Goal: Task Accomplishment & Management: Use online tool/utility

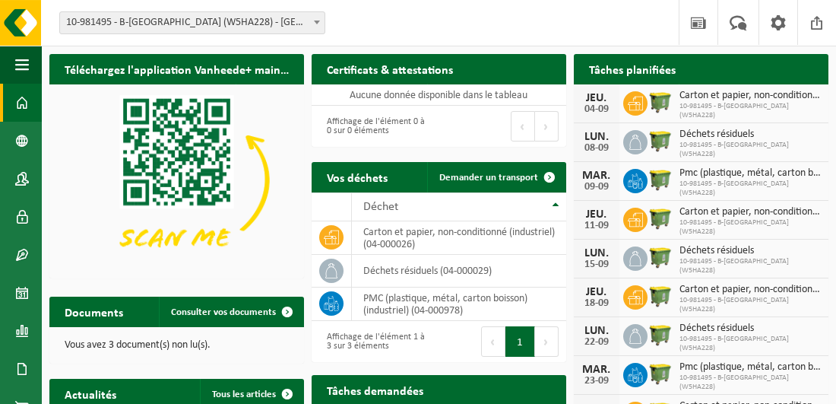
click at [316, 21] on b at bounding box center [317, 23] width 6 height 4
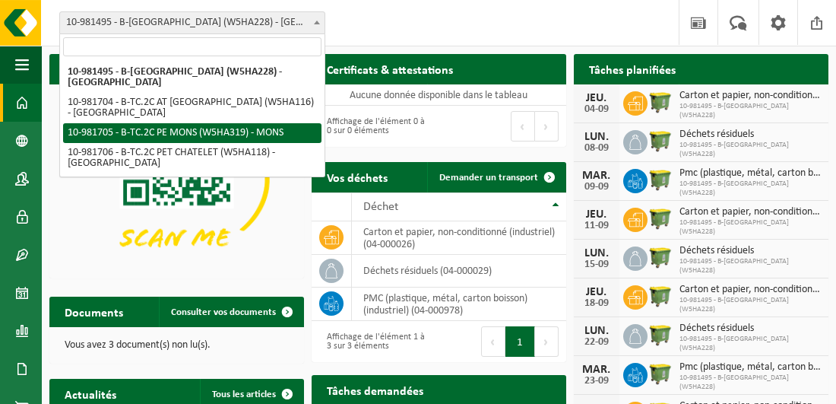
select select "162141"
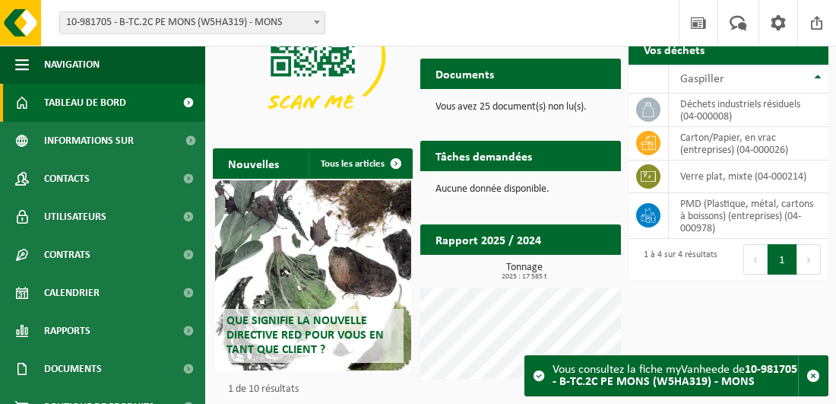
scroll to position [144, 0]
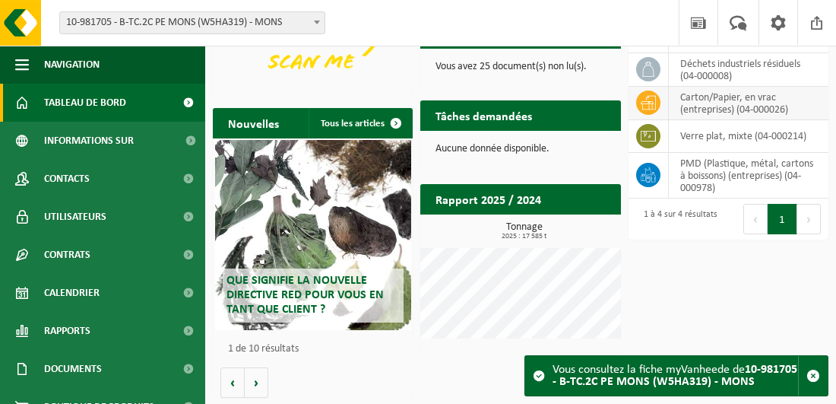
click at [652, 101] on icon at bounding box center [648, 103] width 15 height 14
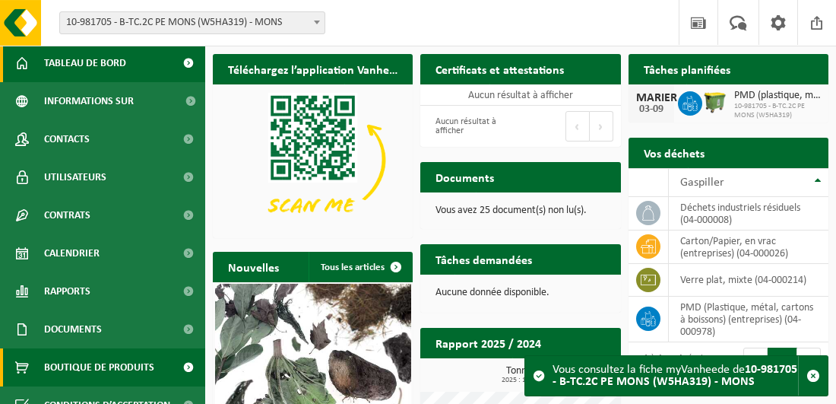
scroll to position [59, 0]
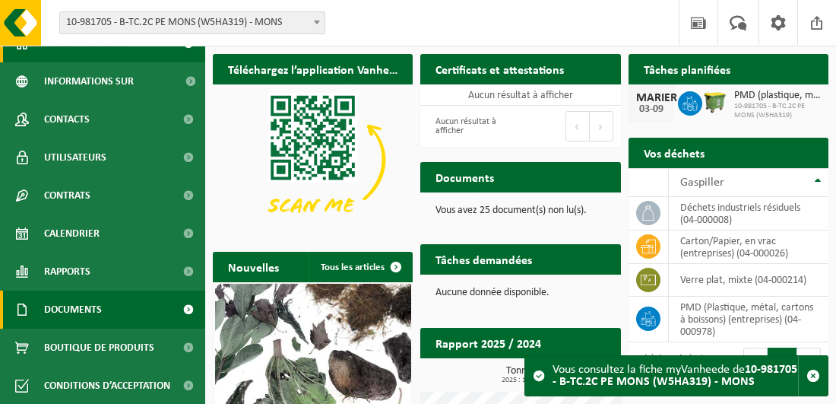
click at [179, 306] on span at bounding box center [188, 309] width 34 height 38
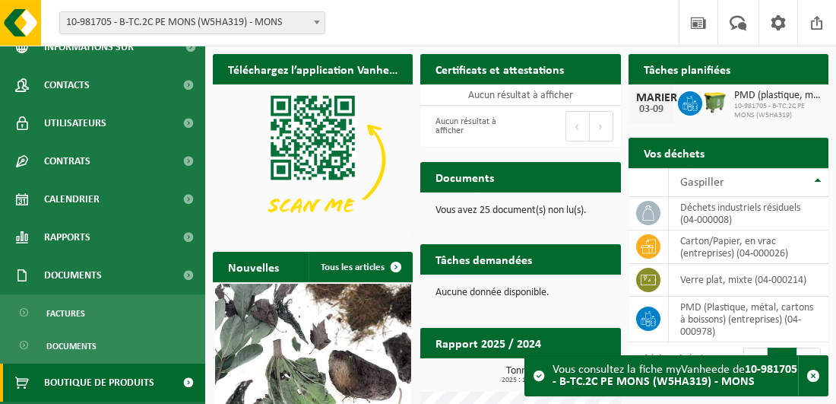
scroll to position [128, 0]
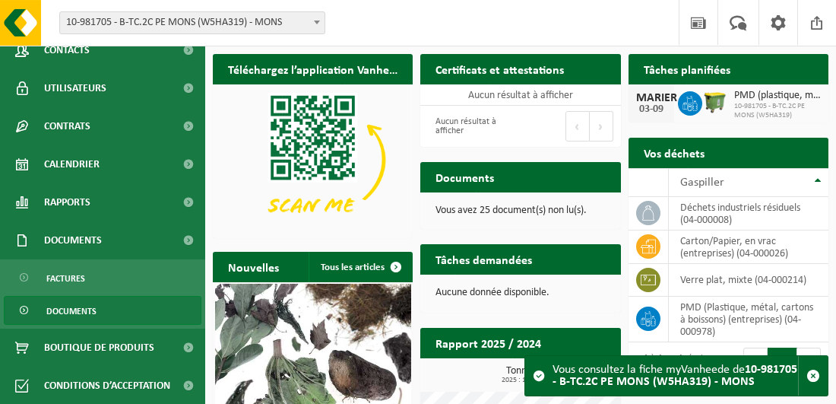
click at [21, 306] on span at bounding box center [25, 310] width 12 height 29
click at [60, 309] on span "Documents" at bounding box center [71, 310] width 50 height 29
click at [83, 309] on span "Documents" at bounding box center [71, 310] width 50 height 29
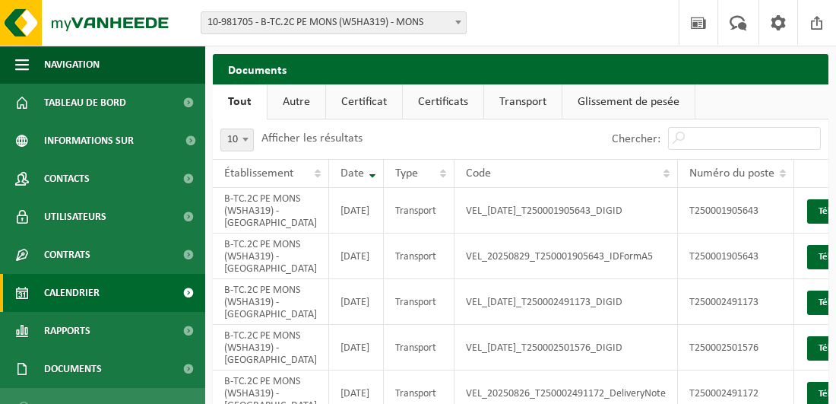
click at [100, 293] on link "Calendrier" at bounding box center [102, 293] width 205 height 38
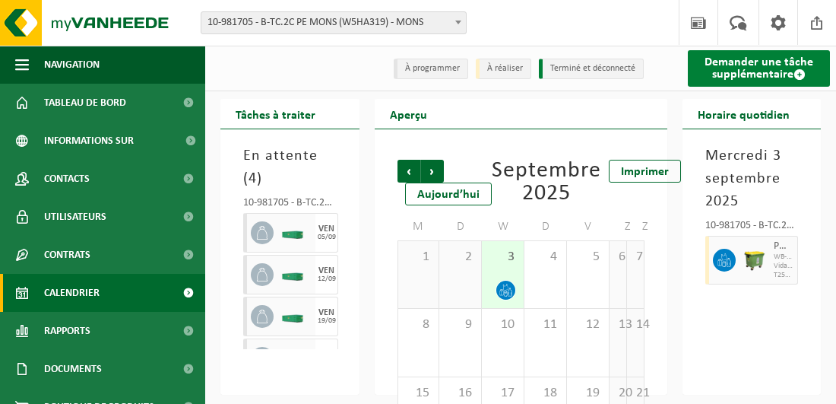
click at [800, 70] on span at bounding box center [800, 74] width 12 height 12
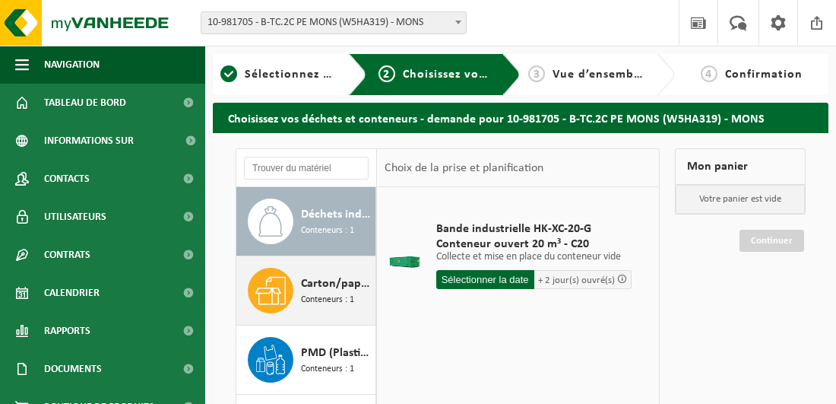
click at [321, 288] on span "Carton/papier, en vrac (entreprises)" at bounding box center [336, 283] width 71 height 18
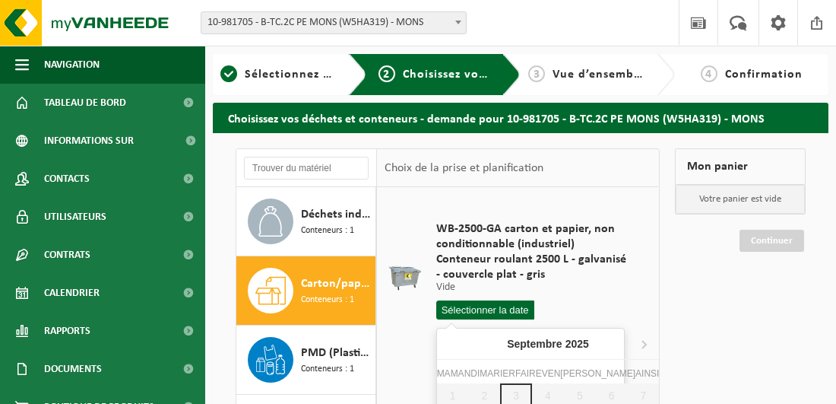
click at [458, 307] on input "text" at bounding box center [485, 309] width 98 height 19
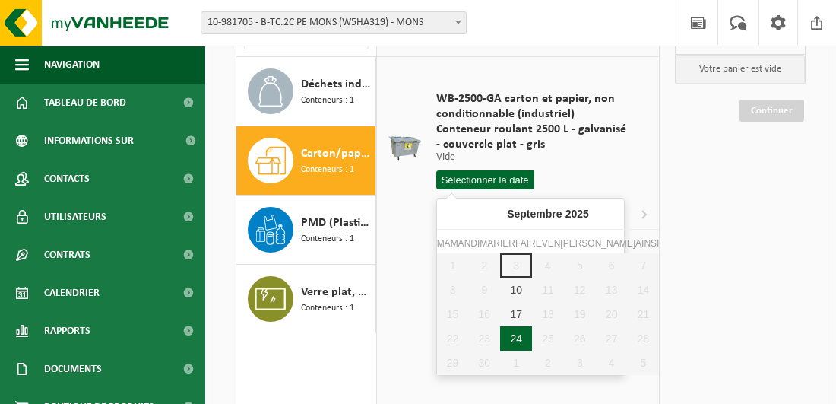
scroll to position [152, 0]
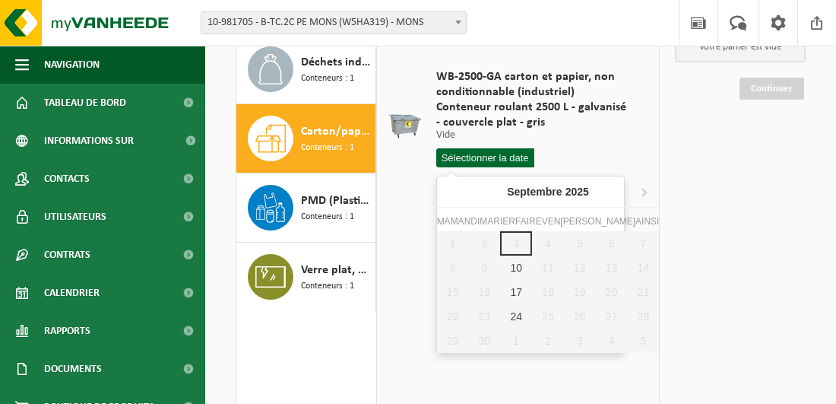
click at [664, 225] on div "Déchets industriels résiduels Conteneurs : 1 Carton/papier, en vrac (entreprise…" at bounding box center [447, 262] width 439 height 533
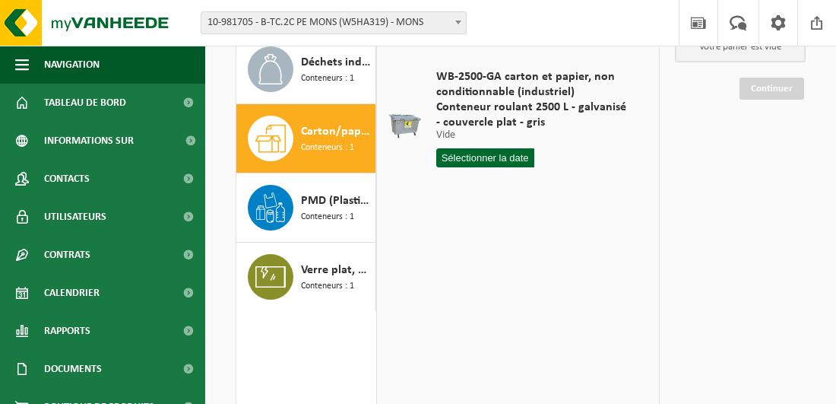
scroll to position [76, 0]
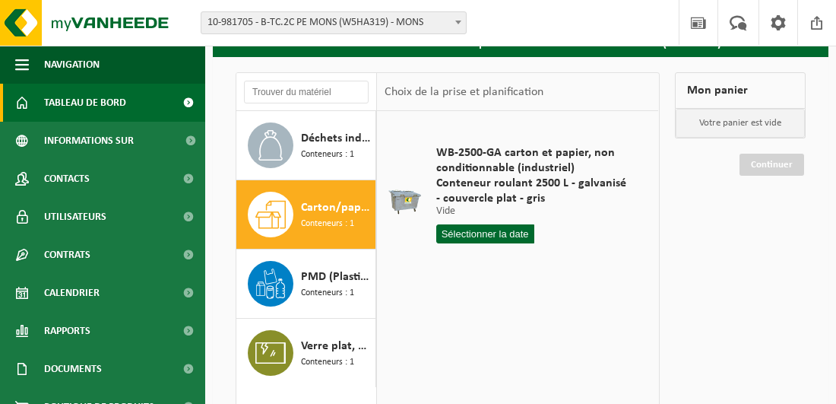
click at [178, 103] on span at bounding box center [188, 103] width 34 height 38
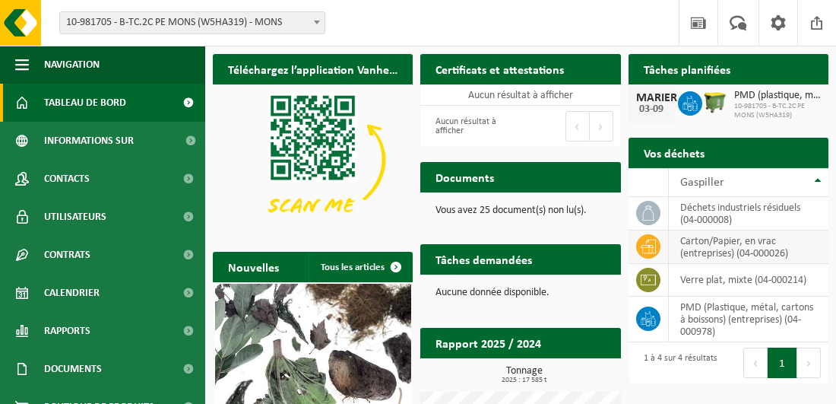
click at [764, 244] on td "Carton/Papier, en vrac (entreprises) (04-000026)" at bounding box center [749, 246] width 160 height 33
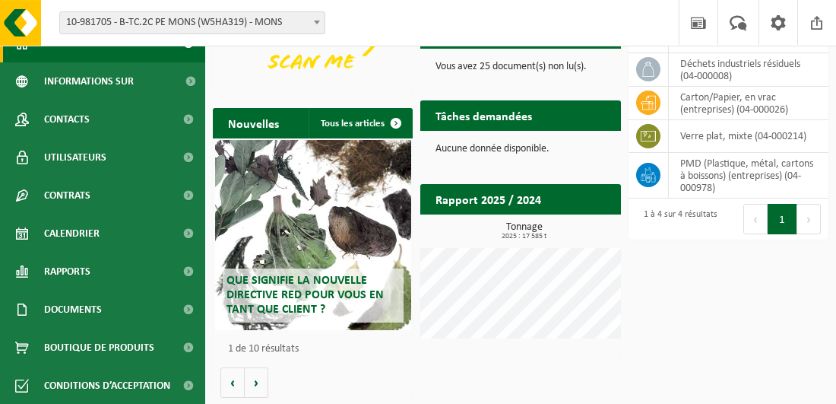
scroll to position [59, 0]
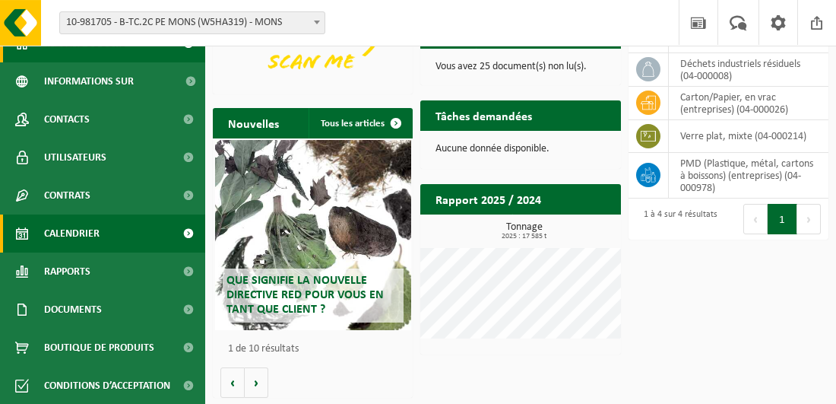
click at [78, 229] on span "Calendrier" at bounding box center [71, 233] width 55 height 38
click at [176, 235] on span at bounding box center [188, 233] width 34 height 38
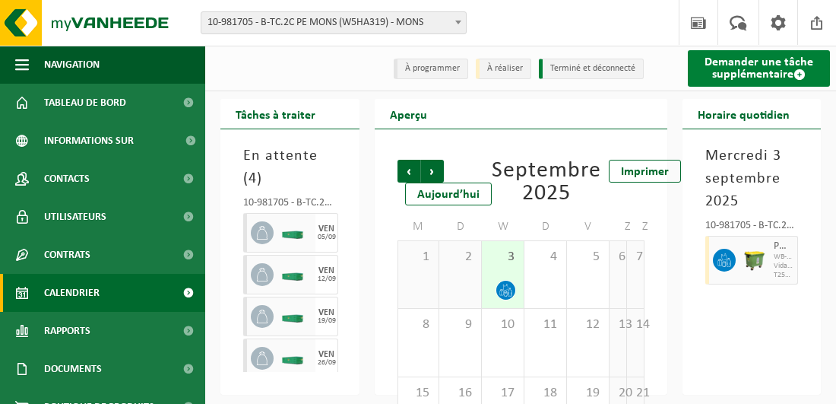
click at [728, 68] on font "Demander une tâche supplémentaire" at bounding box center [759, 68] width 109 height 24
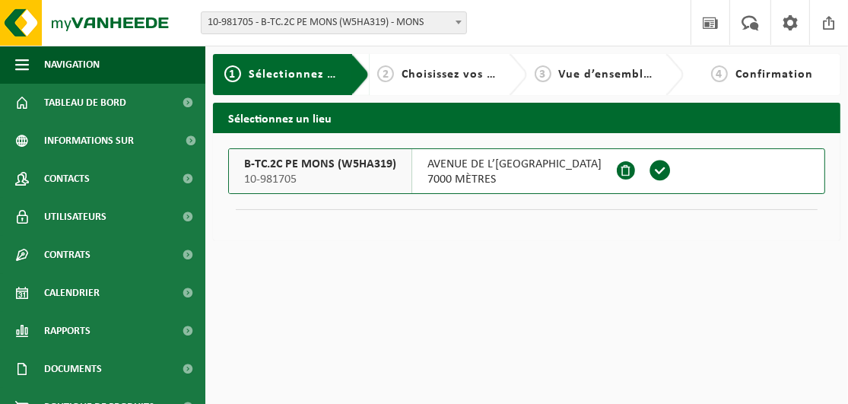
click at [648, 170] on span at bounding box center [659, 170] width 23 height 23
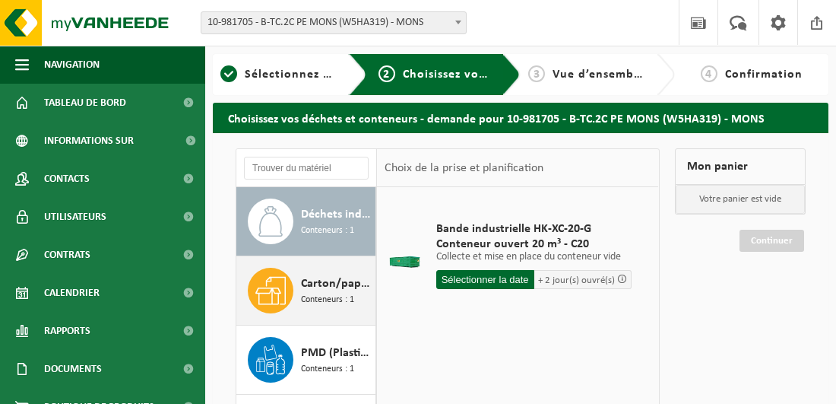
click at [330, 286] on span "Carton/papier, en vrac (entreprises)" at bounding box center [336, 283] width 71 height 18
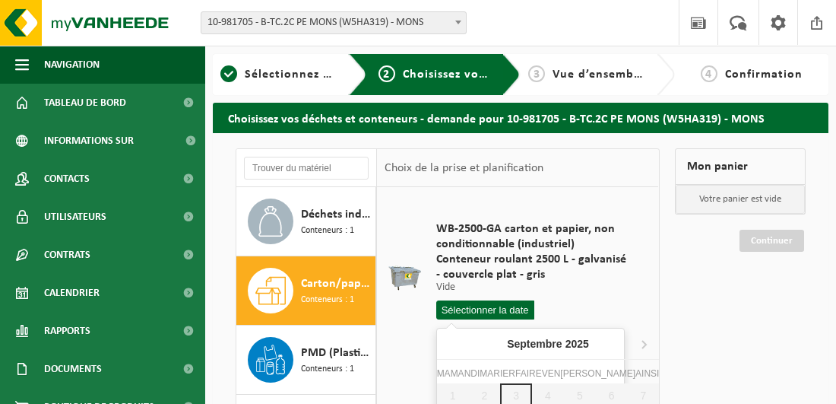
click at [453, 307] on input "text" at bounding box center [485, 309] width 98 height 19
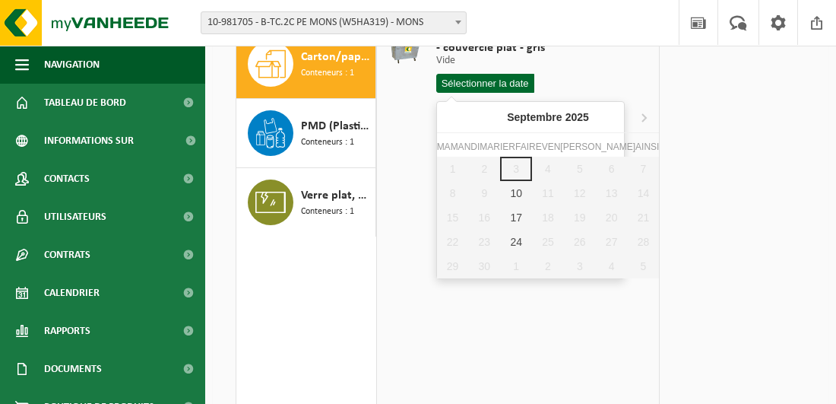
scroll to position [228, 0]
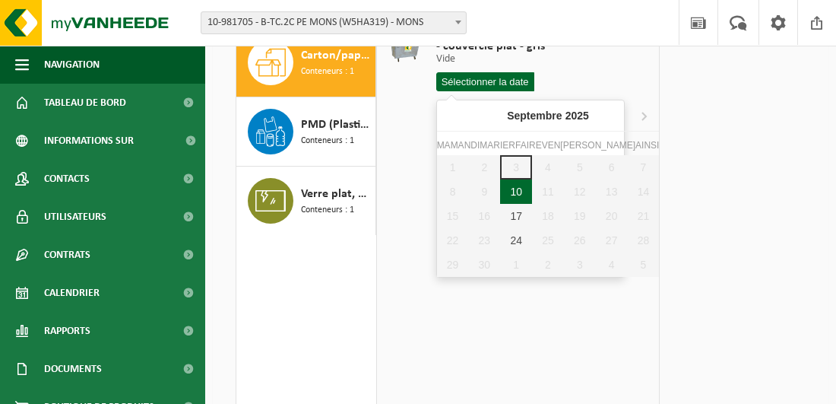
click at [509, 191] on div "10" at bounding box center [516, 191] width 32 height 24
type input "Van 2025-09-10"
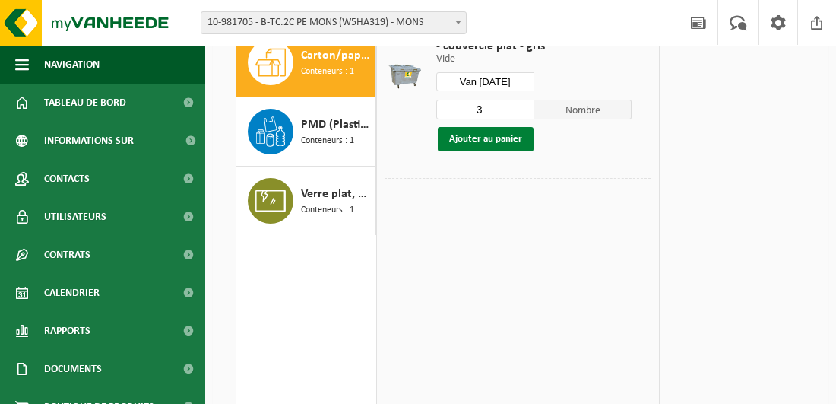
click at [476, 137] on button "Ajouter au panier" at bounding box center [486, 139] width 96 height 24
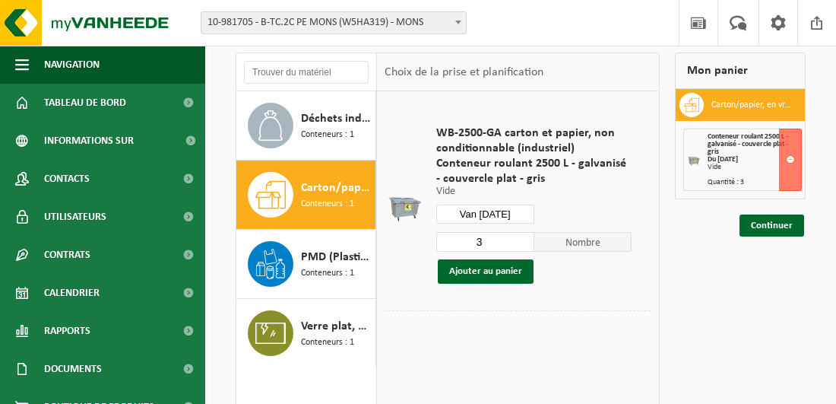
scroll to position [0, 0]
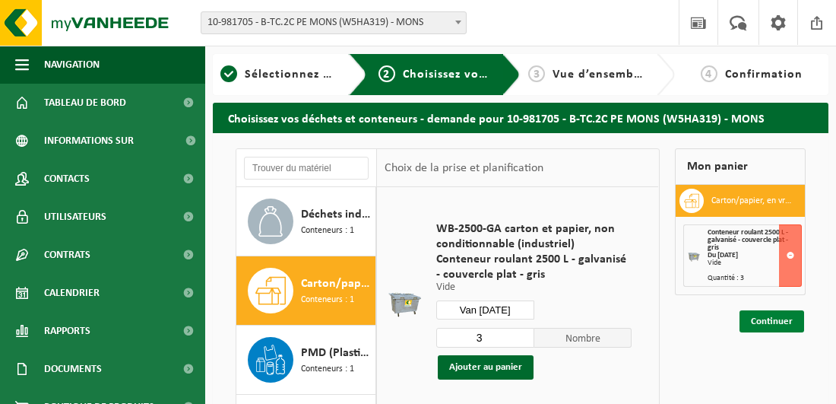
click at [775, 316] on link "Continuer" at bounding box center [772, 321] width 65 height 22
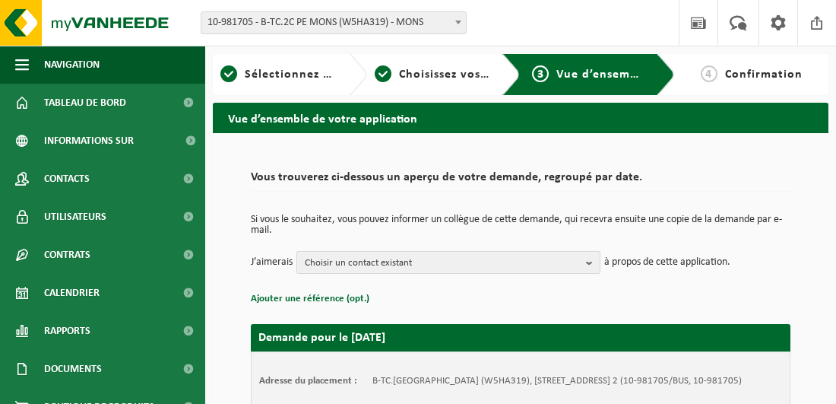
click at [591, 260] on b "button" at bounding box center [593, 262] width 14 height 21
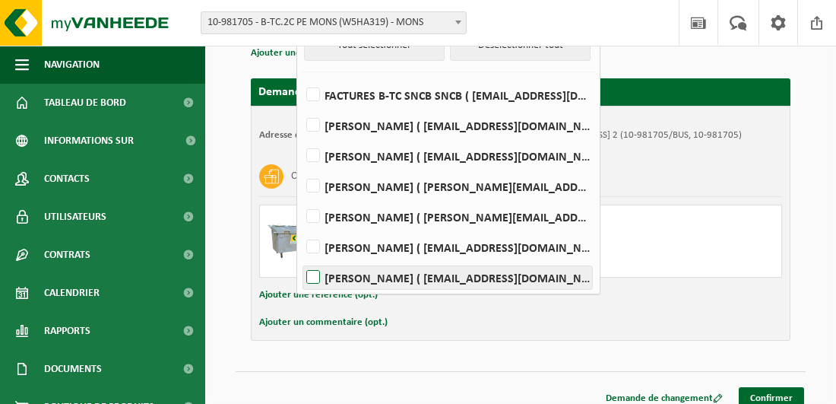
scroll to position [255, 0]
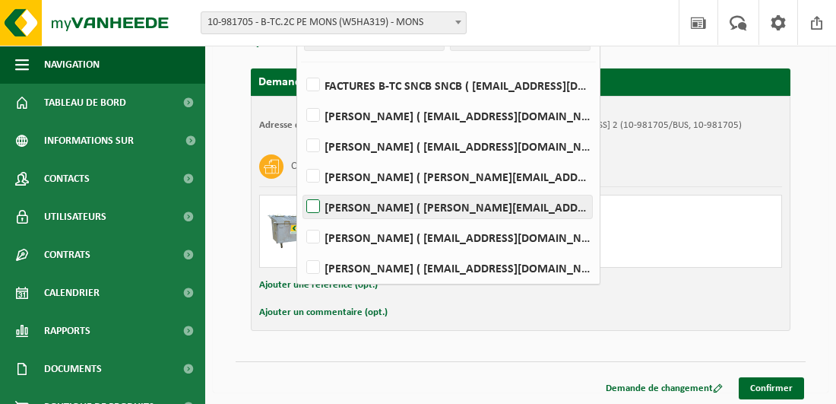
click at [314, 202] on label "[PERSON_NAME] ( [PERSON_NAME][EMAIL_ADDRESS][DOMAIN_NAME] )" at bounding box center [447, 206] width 289 height 23
click at [301, 188] on input "[PERSON_NAME] ( [PERSON_NAME][EMAIL_ADDRESS][DOMAIN_NAME] )" at bounding box center [300, 187] width 1 height 1
checkbox input "true"
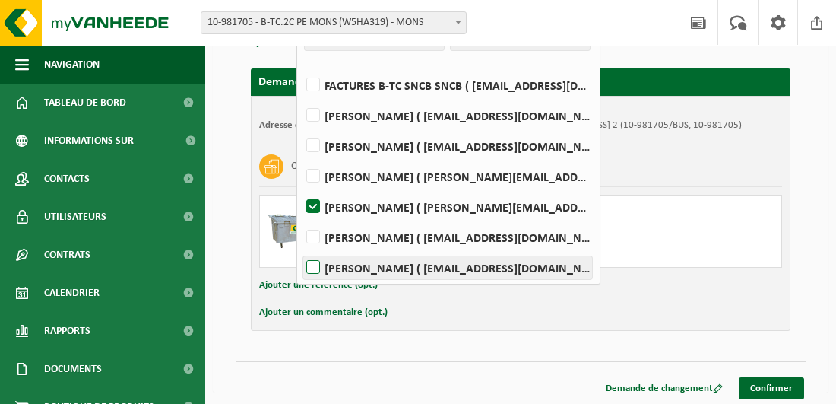
click at [317, 261] on label "[PERSON_NAME] ( [EMAIL_ADDRESS][DOMAIN_NAME] )" at bounding box center [447, 267] width 289 height 23
click at [301, 249] on input "[PERSON_NAME] ( [EMAIL_ADDRESS][DOMAIN_NAME] )" at bounding box center [300, 248] width 1 height 1
checkbox input "true"
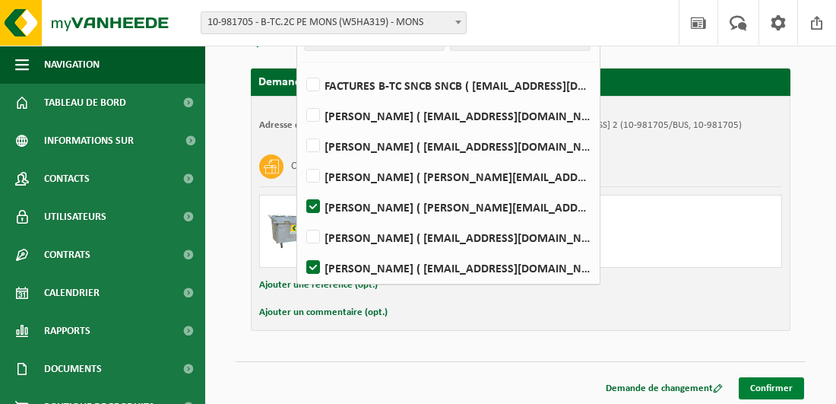
click at [769, 385] on link "Confirmer" at bounding box center [771, 388] width 65 height 22
